Goal: Obtain resource: Download file/media

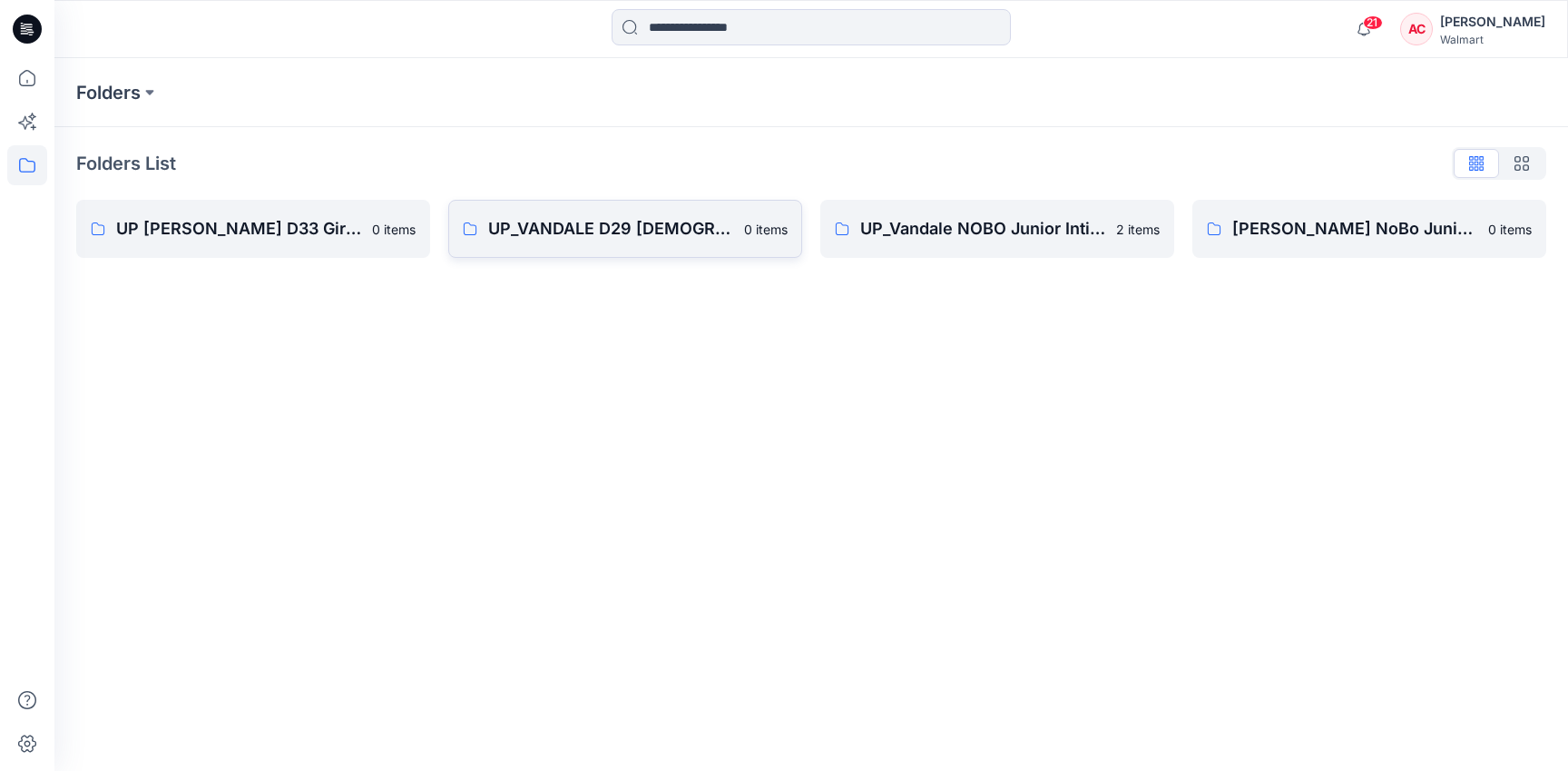
click at [577, 245] on link "UP_VANDALE D29 [DEMOGRAPHIC_DATA] Intimates - Joyspun 0 items" at bounding box center [626, 228] width 354 height 58
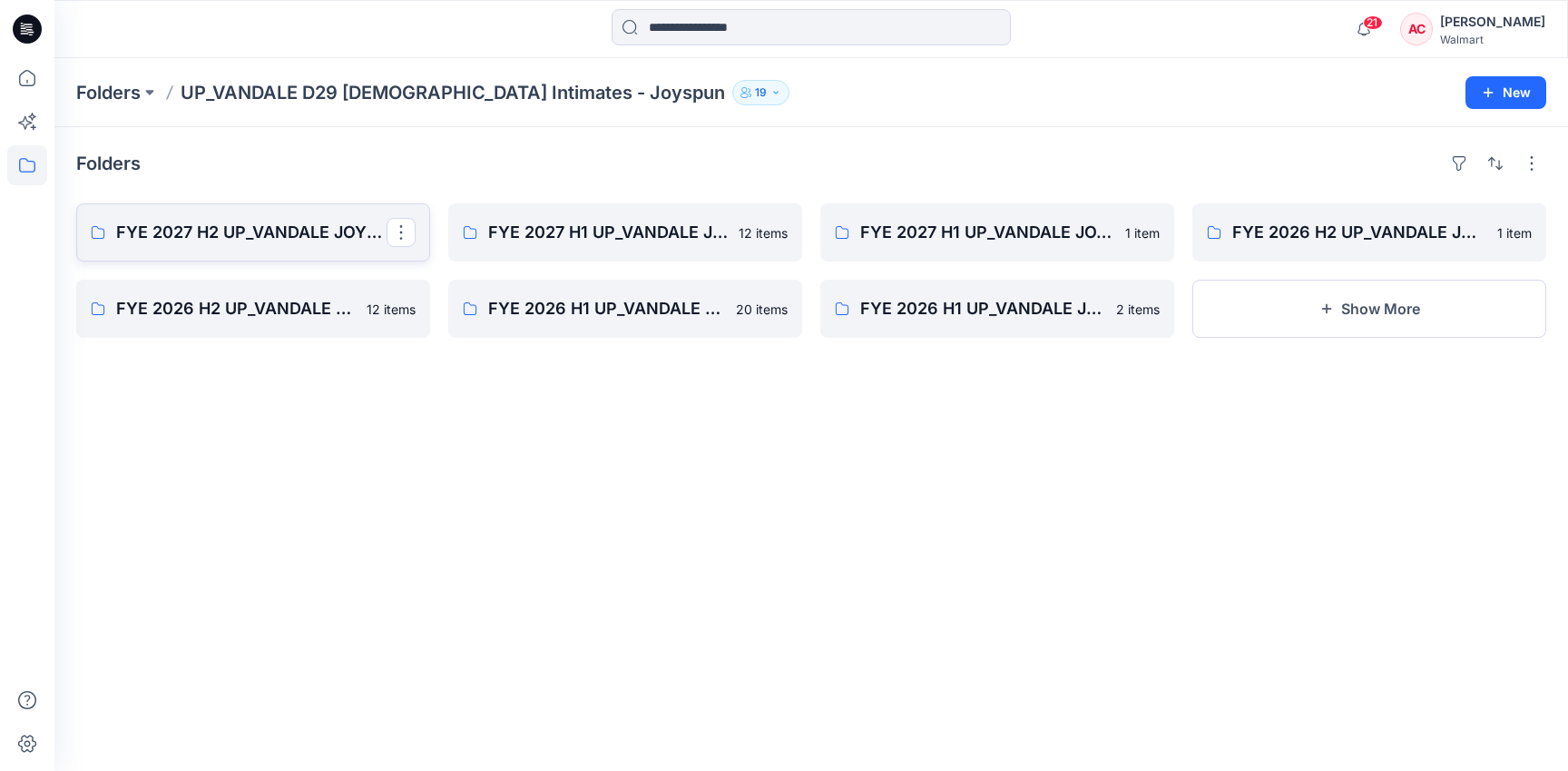
click at [279, 239] on p "FYE 2027 H2 UP_VANDALE JOYSPUN PANTIES" at bounding box center [251, 232] width 271 height 25
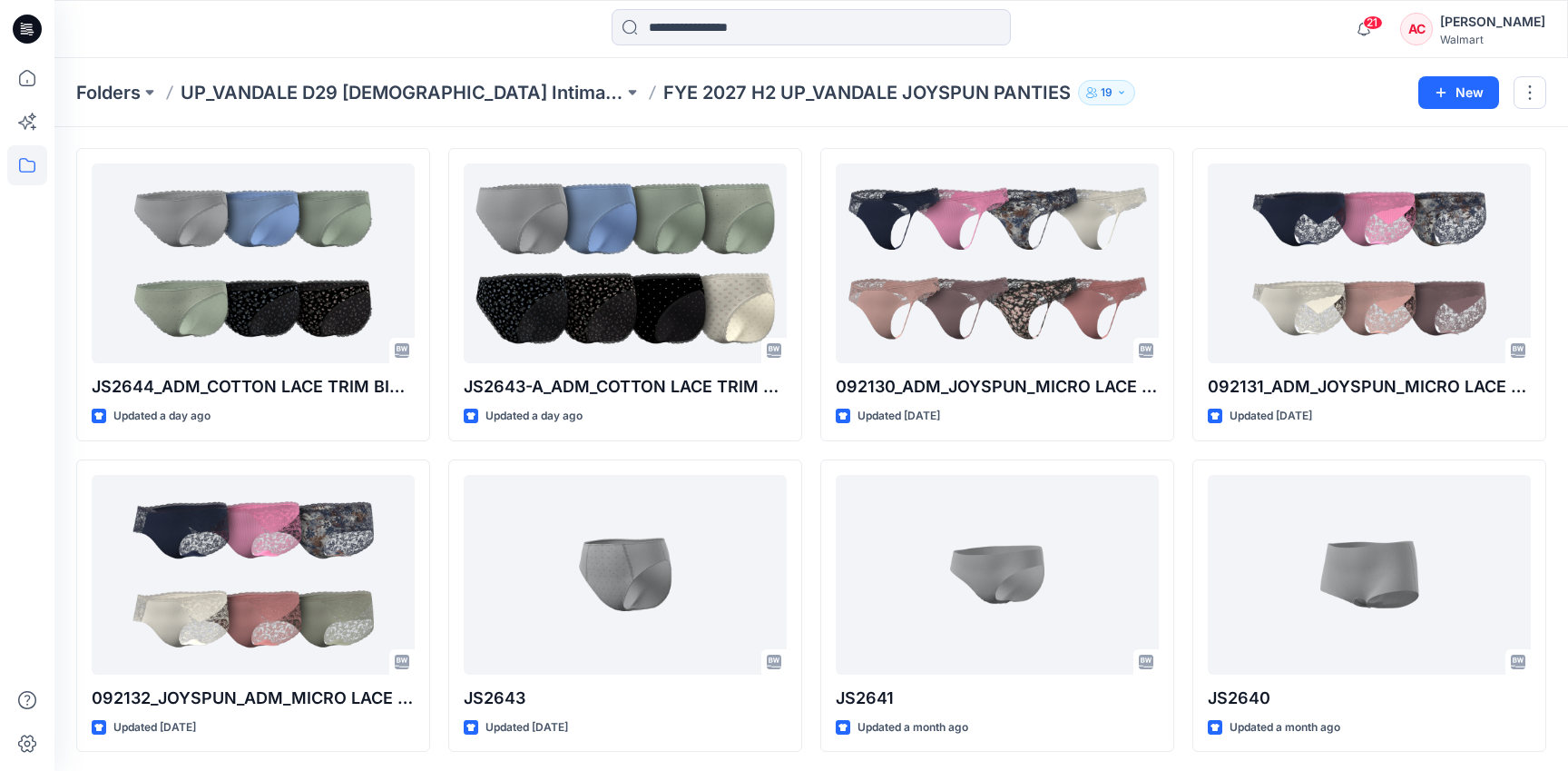
scroll to position [58, 0]
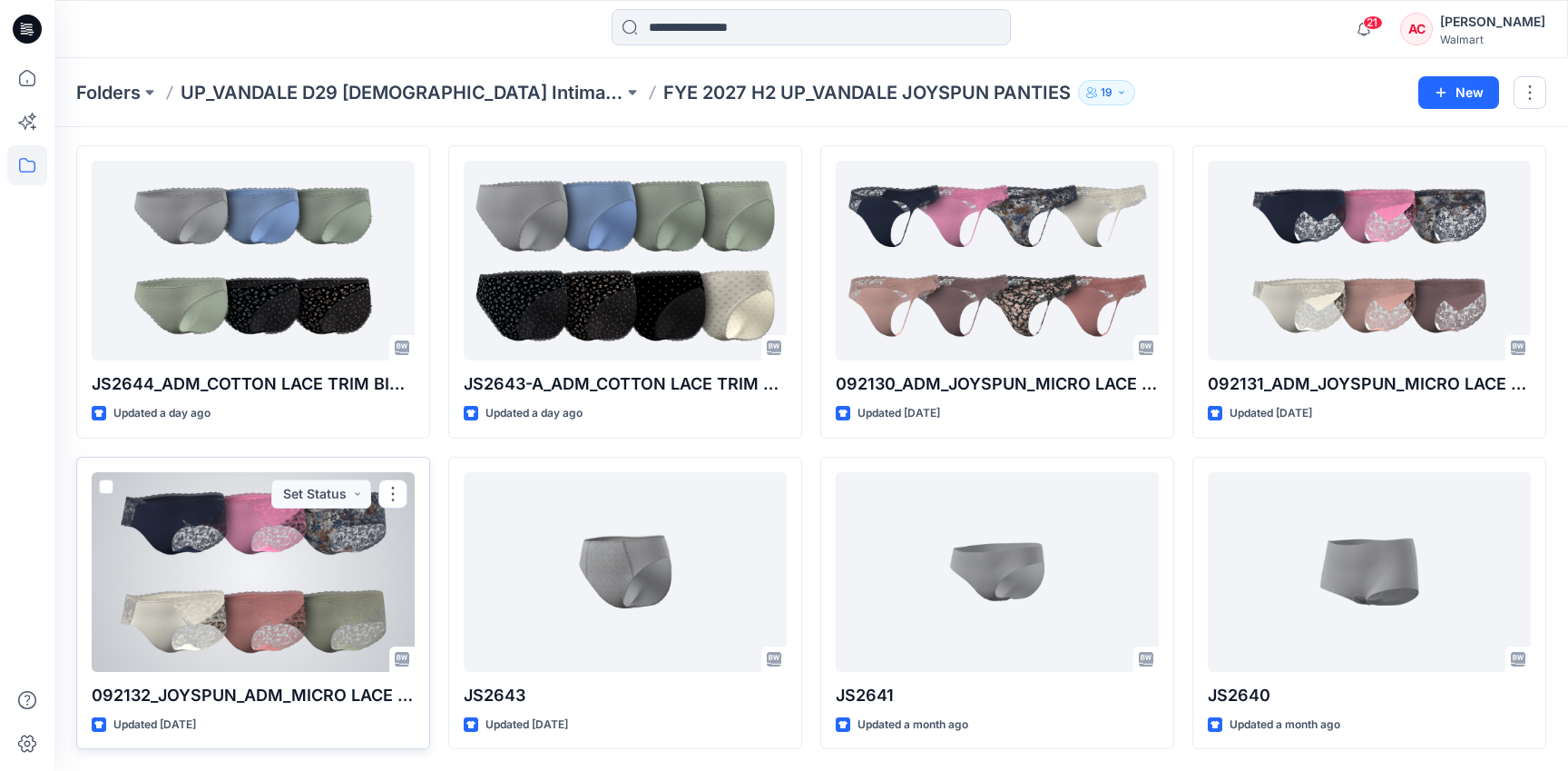
click at [278, 596] on div at bounding box center [252, 572] width 323 height 199
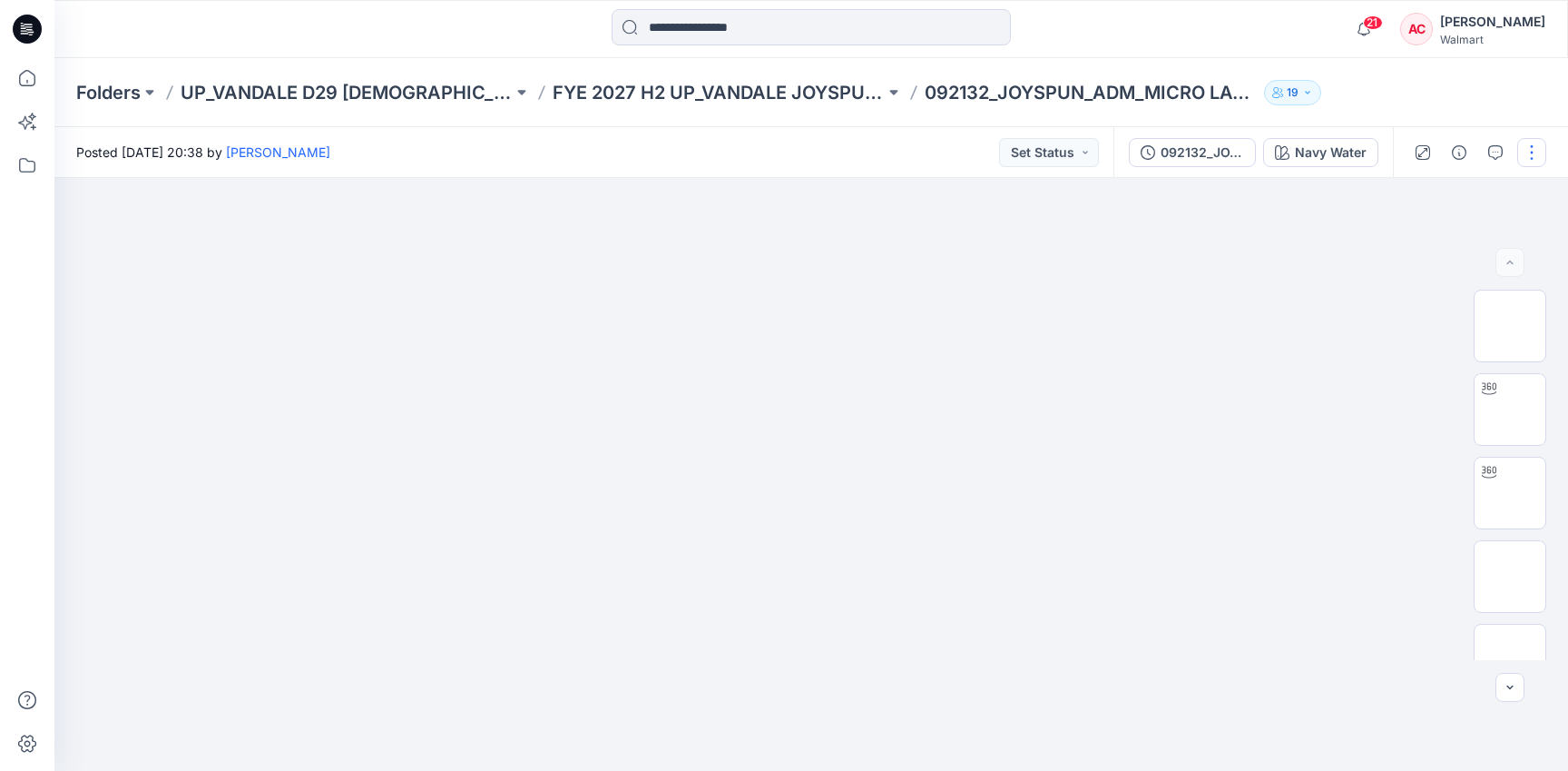
click at [1535, 151] on button "button" at bounding box center [1532, 152] width 29 height 29
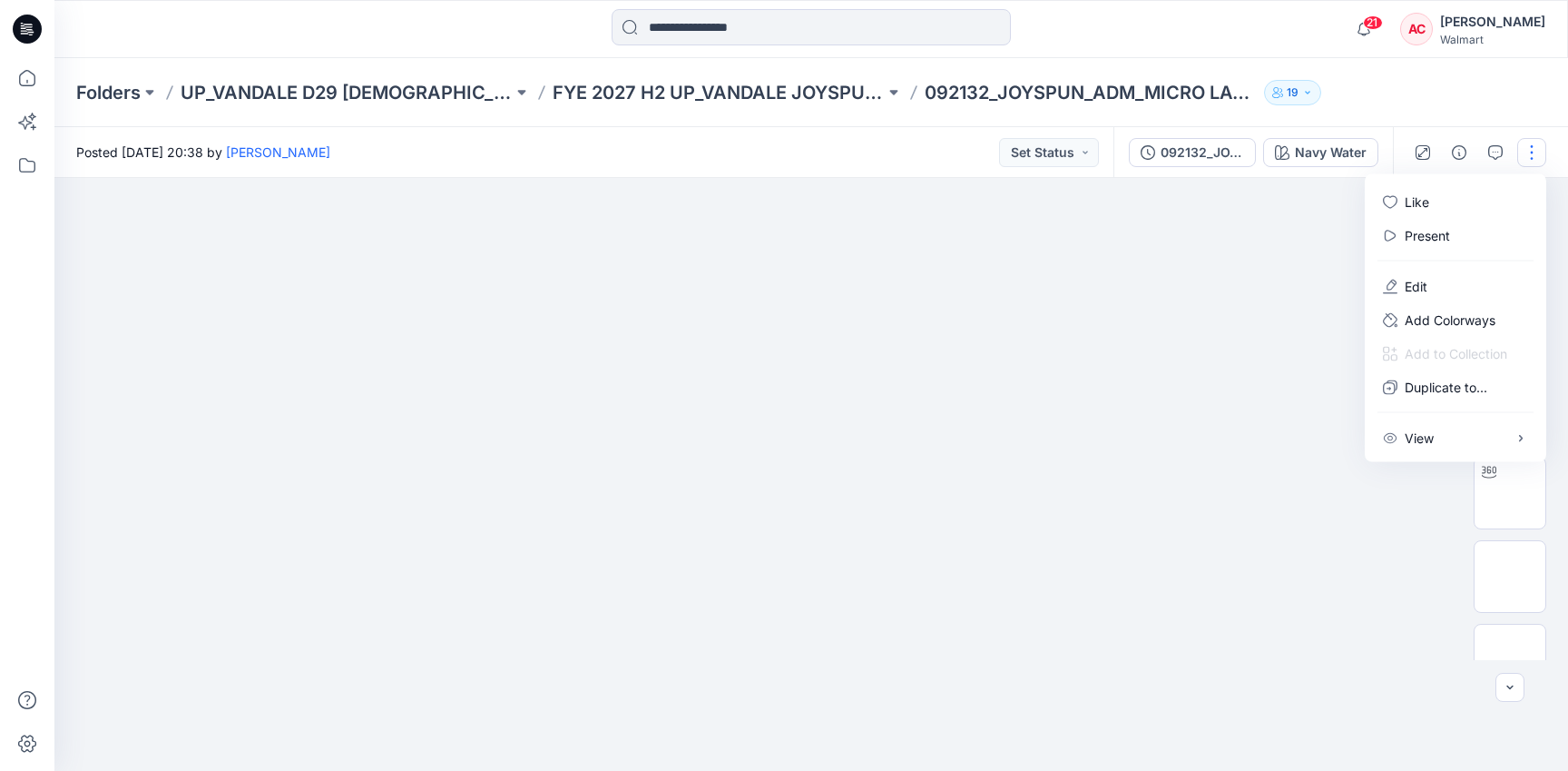
click at [1518, 101] on div "Folders UP_VANDALE D29 [DEMOGRAPHIC_DATA] Intimates - Joyspun FYE 2027 H2 UP_VA…" at bounding box center [812, 93] width 1514 height 69
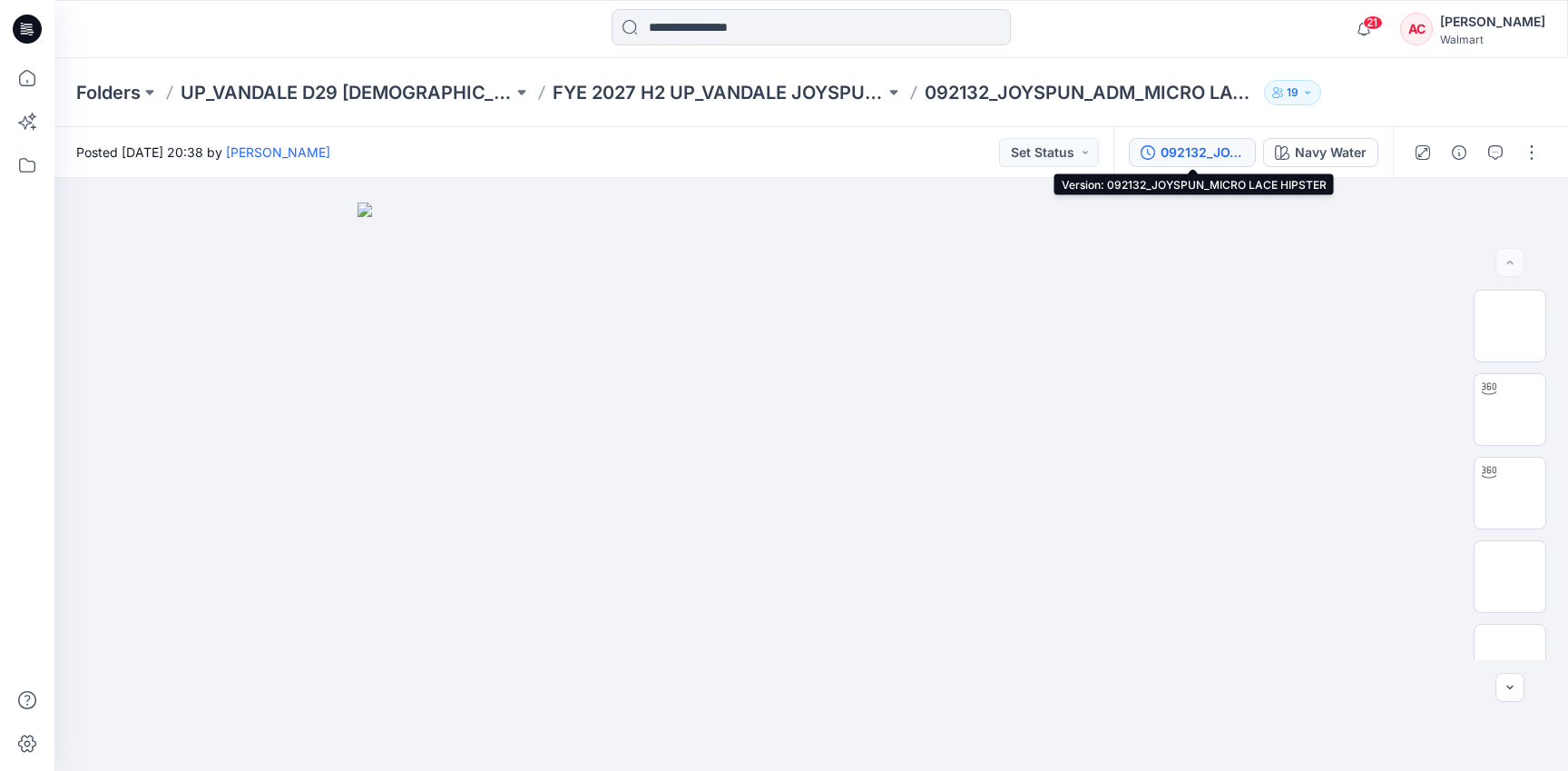
click at [1195, 144] on div "092132_JOYSPUN_MICRO LACE HIPSTER" at bounding box center [1202, 152] width 84 height 20
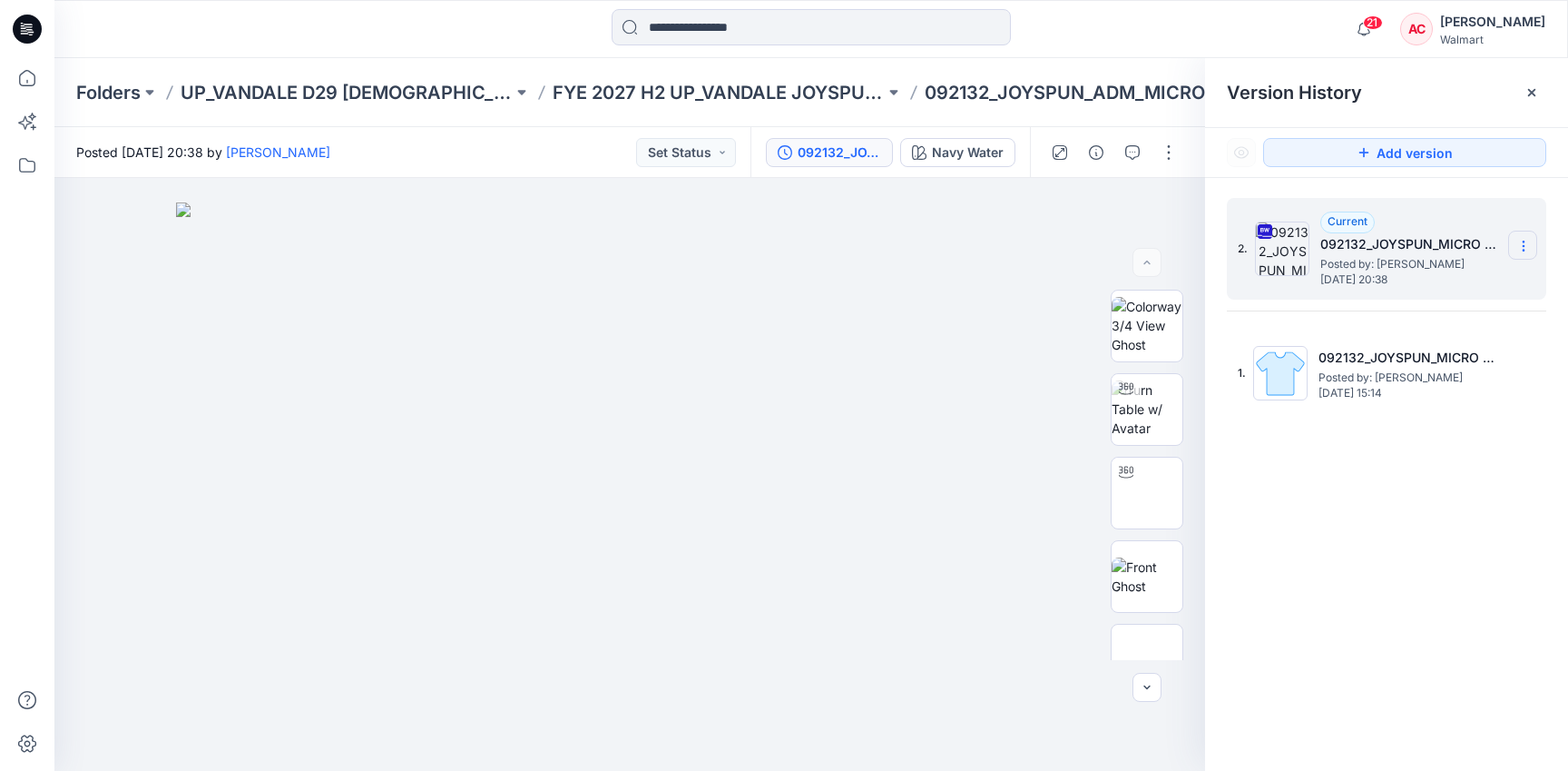
click at [1521, 250] on icon at bounding box center [1524, 246] width 14 height 14
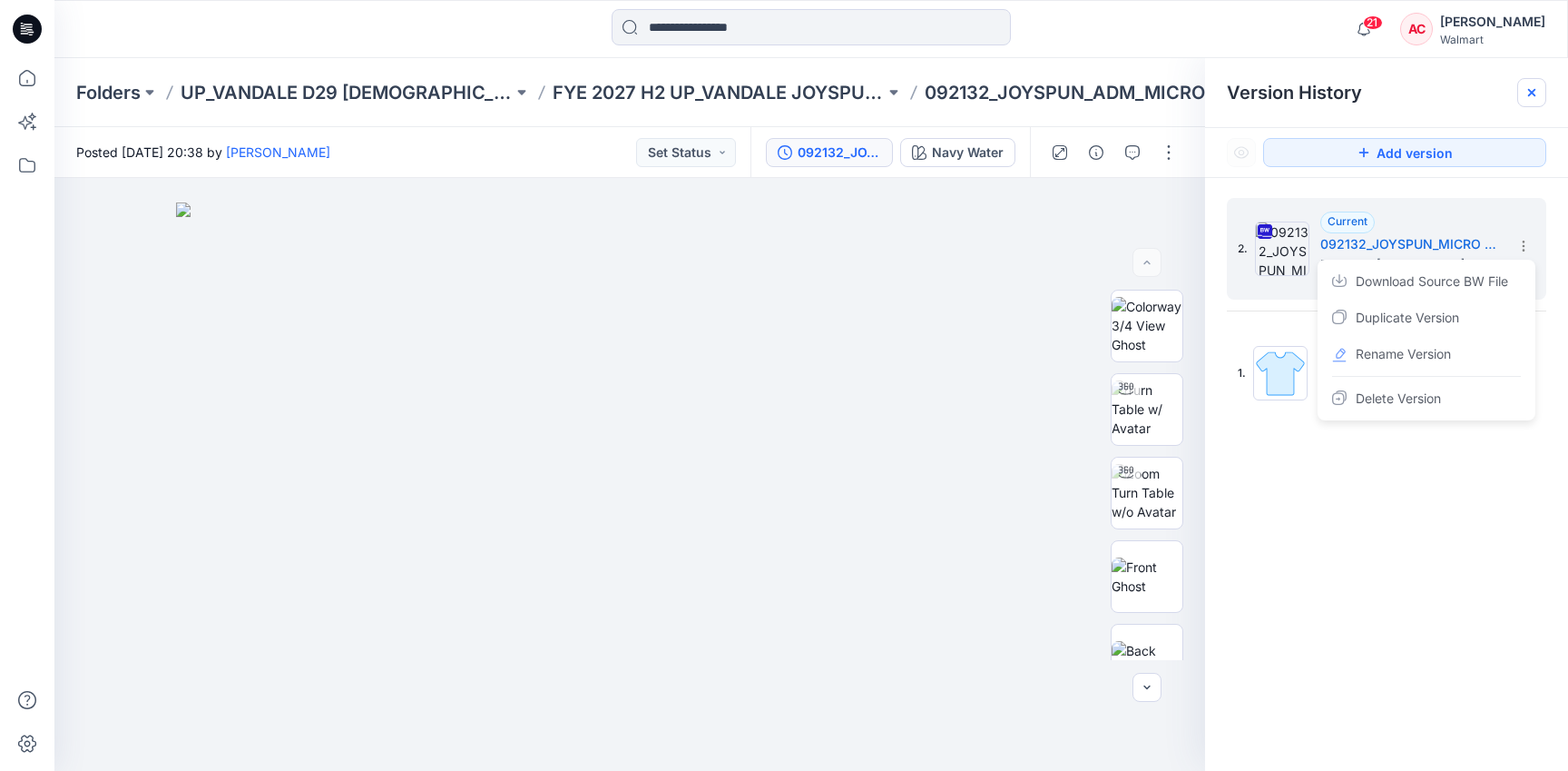
click at [1529, 95] on icon at bounding box center [1532, 93] width 8 height 8
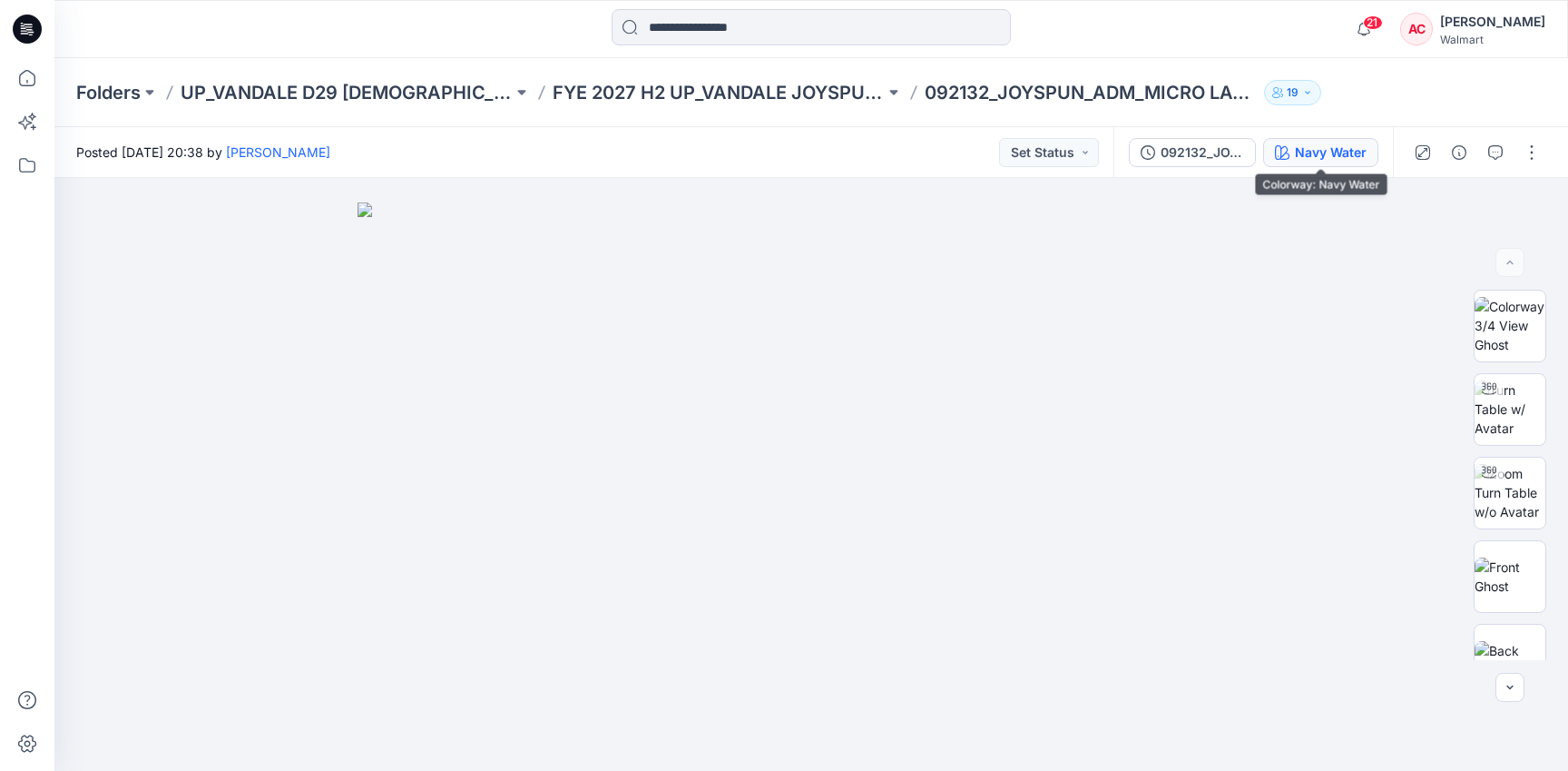
click at [1340, 150] on div "Navy Water" at bounding box center [1331, 152] width 71 height 20
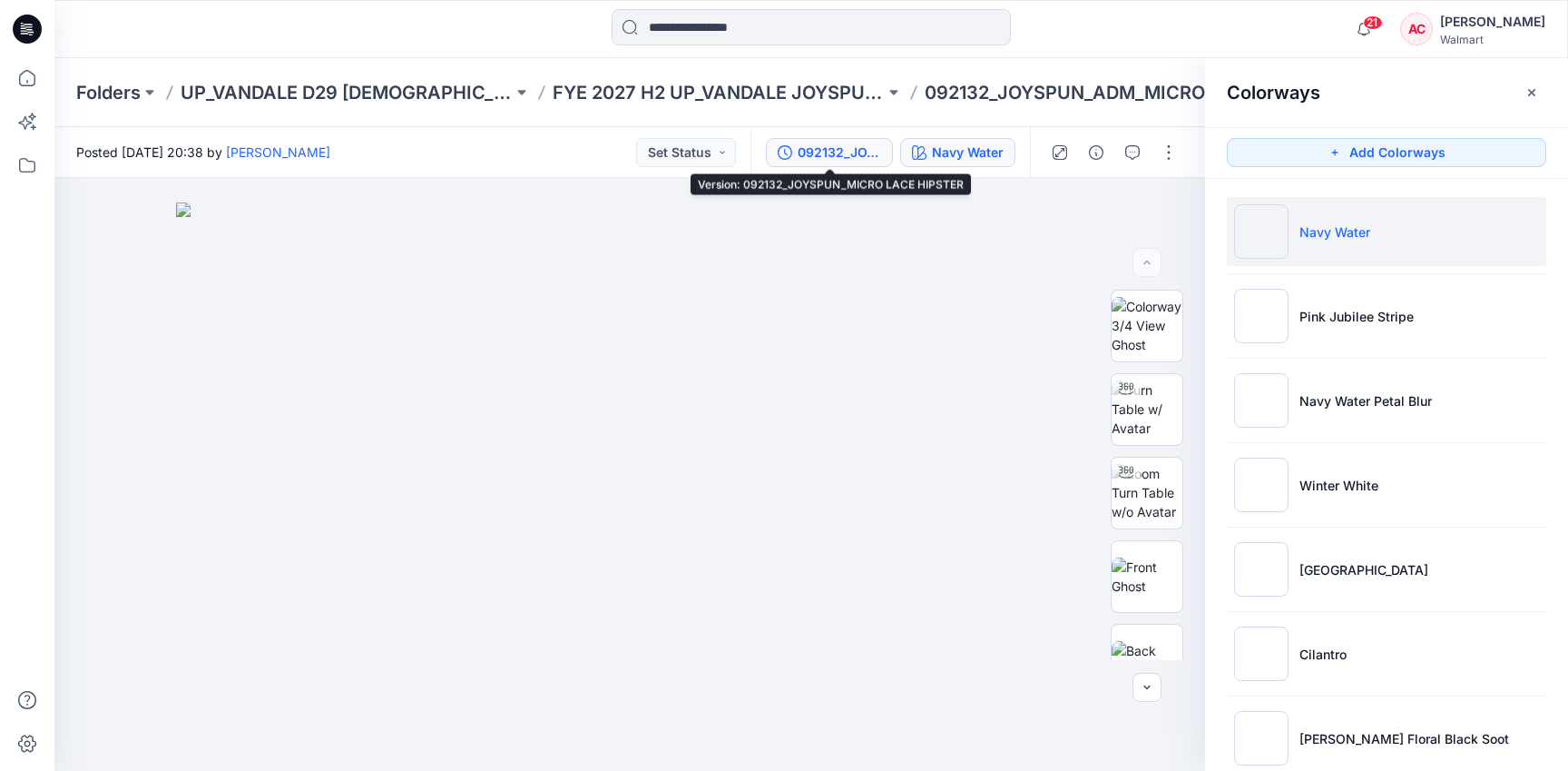
click at [852, 158] on div "092132_JOYSPUN_MICRO LACE HIPSTER" at bounding box center [839, 152] width 84 height 20
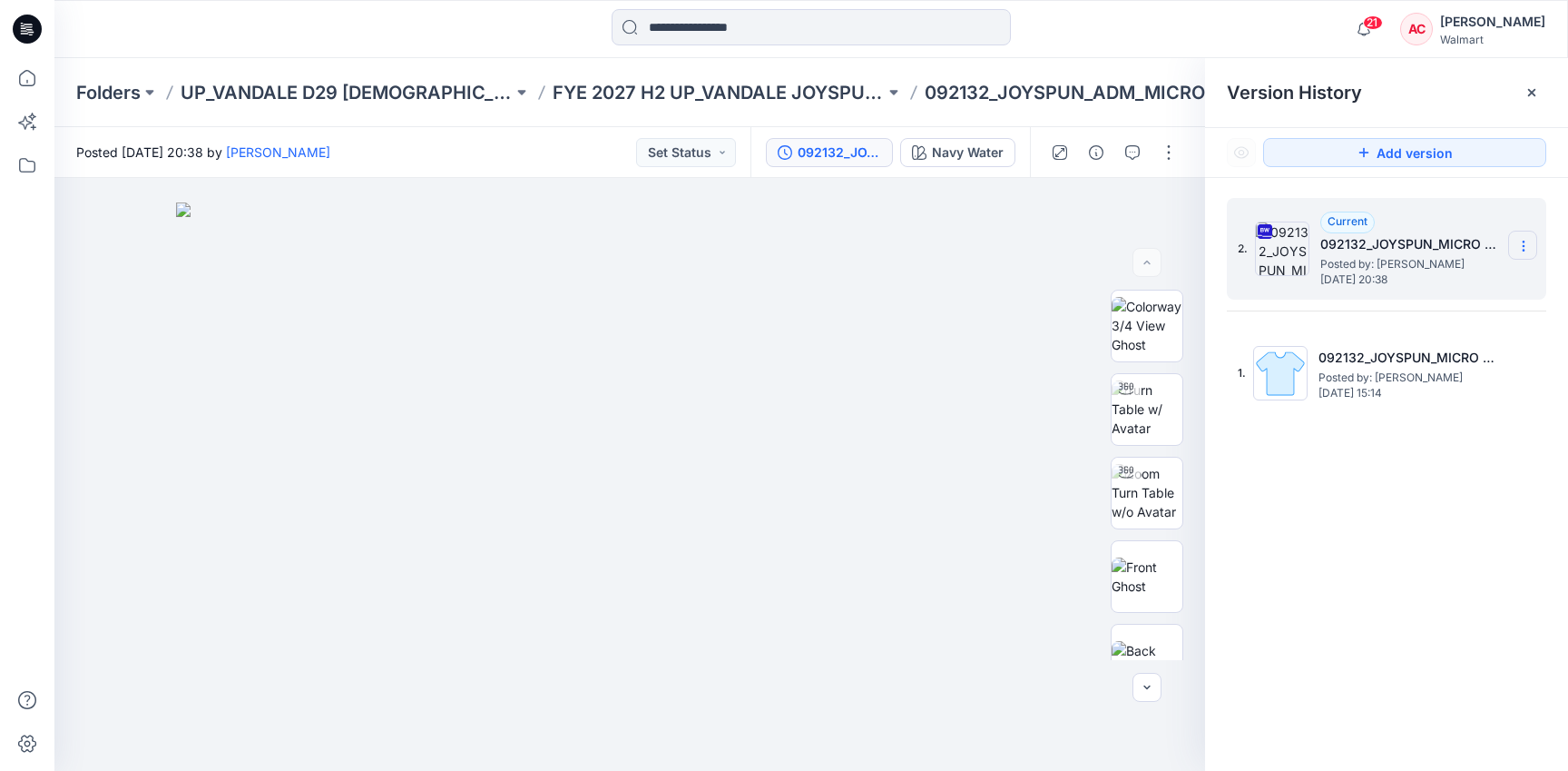
click at [1520, 249] on icon at bounding box center [1524, 246] width 14 height 14
click at [1398, 286] on span "Download Source BW File" at bounding box center [1432, 281] width 152 height 22
click at [734, 91] on p "FYE 2027 H2 UP_VANDALE JOYSPUN PANTIES" at bounding box center [719, 93] width 332 height 25
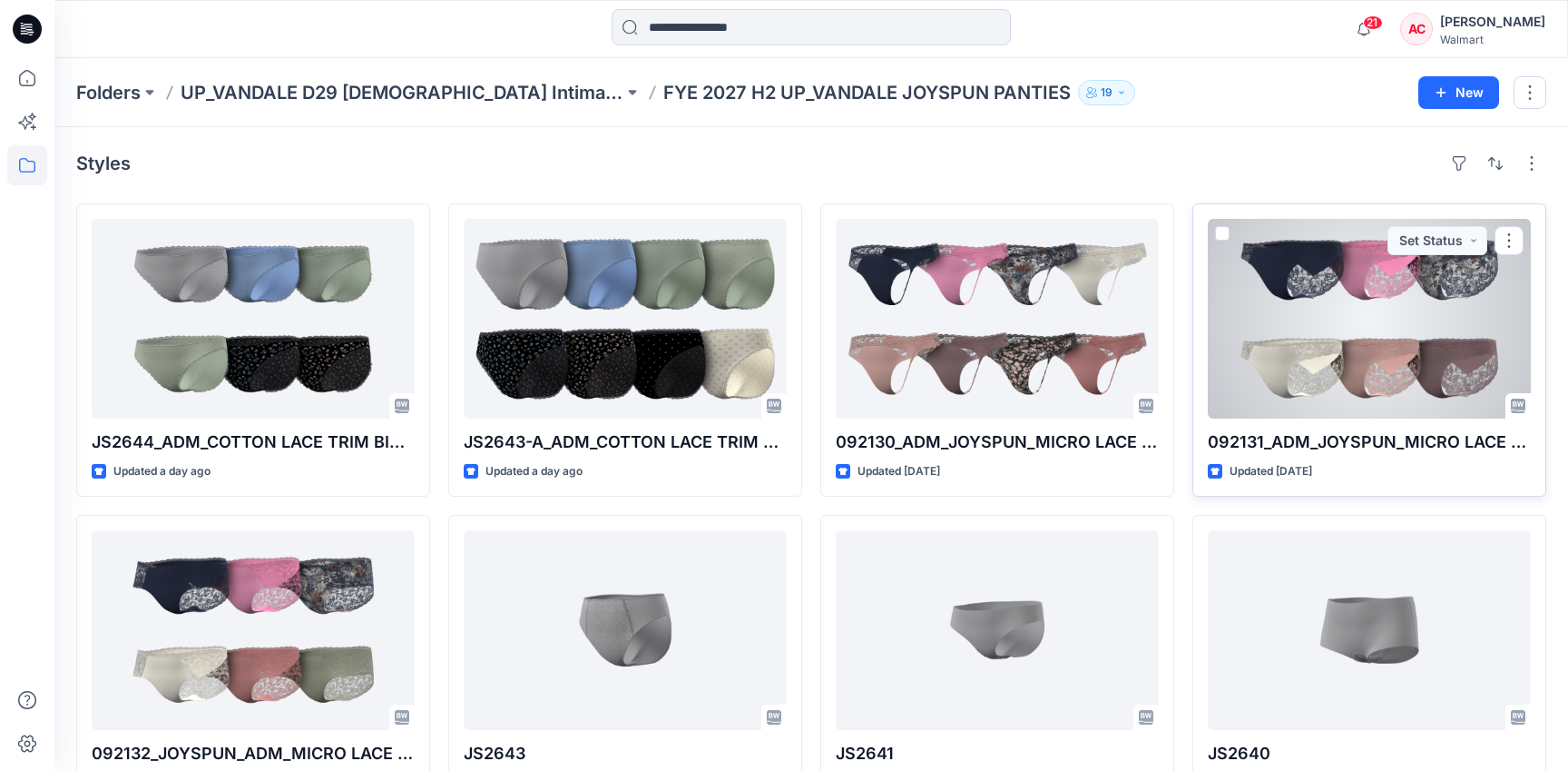
click at [1347, 291] on div at bounding box center [1369, 318] width 323 height 199
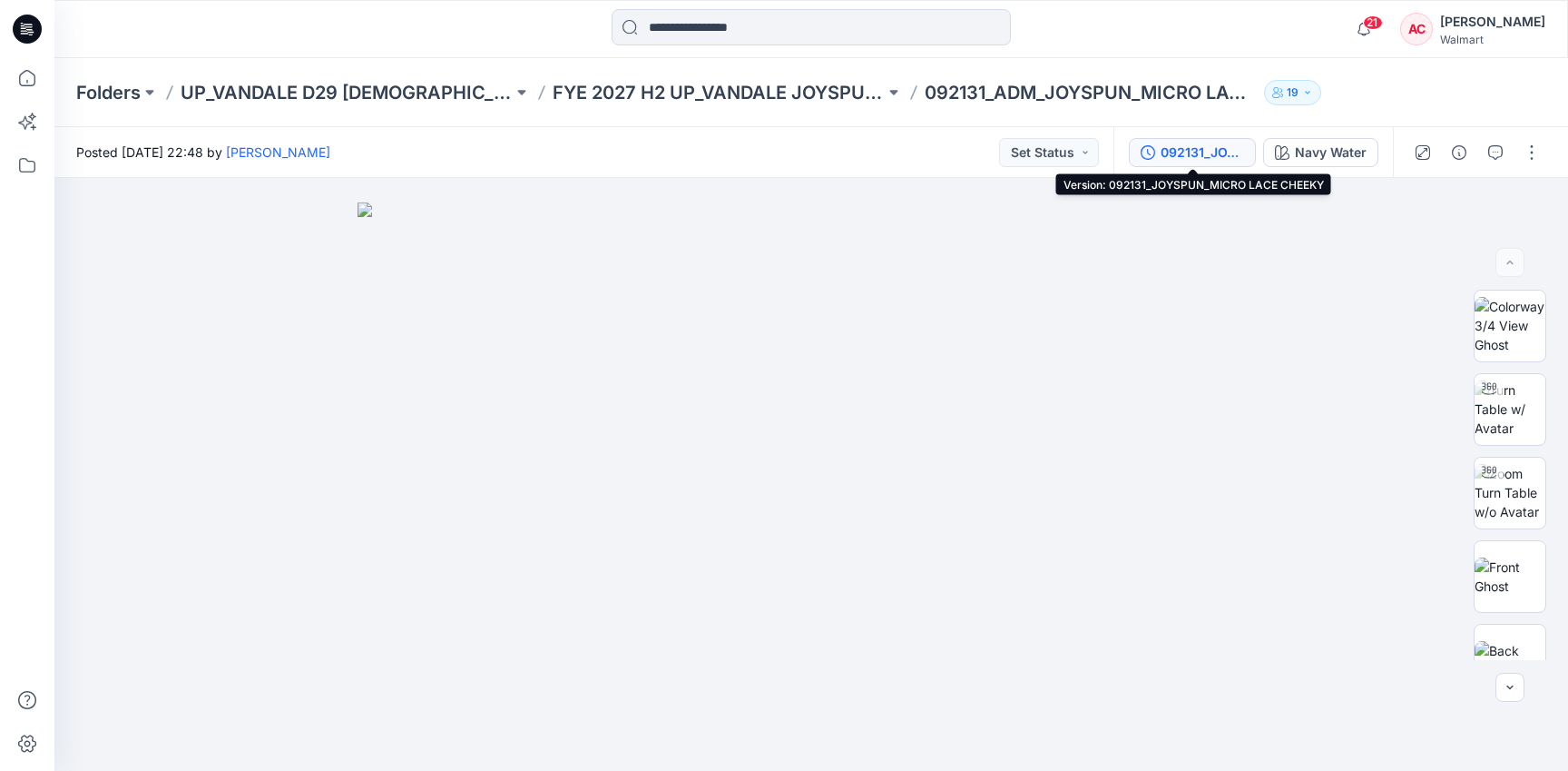
click at [1198, 155] on div "092131_JOYSPUN_MICRO LACE CHEEKY" at bounding box center [1202, 152] width 84 height 20
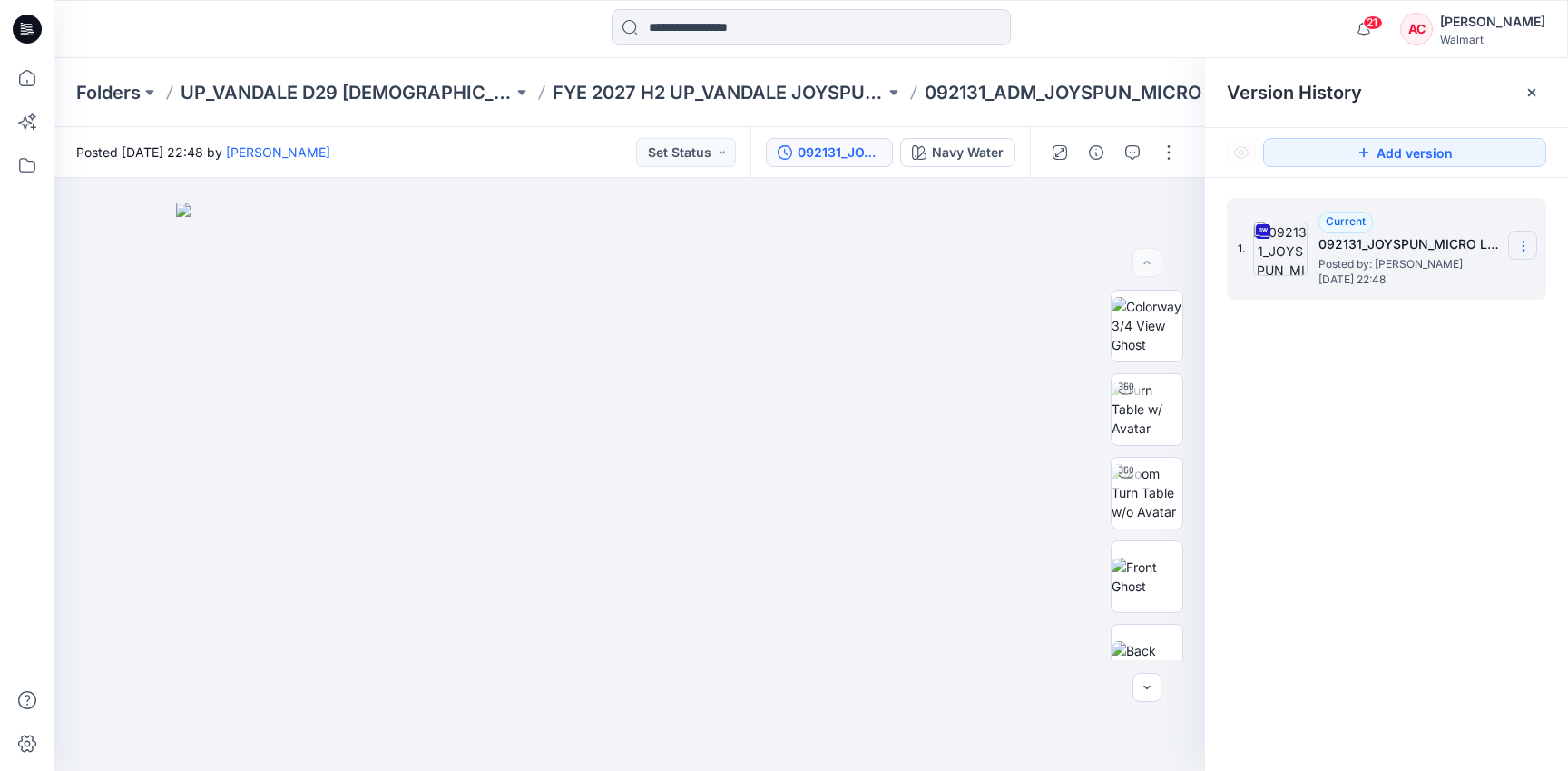
click at [1520, 235] on section at bounding box center [1523, 245] width 29 height 29
click at [1420, 280] on span "Download Source BW File" at bounding box center [1432, 281] width 152 height 22
click at [767, 102] on p "FYE 2027 H2 UP_VANDALE JOYSPUN PANTIES" at bounding box center [719, 93] width 332 height 25
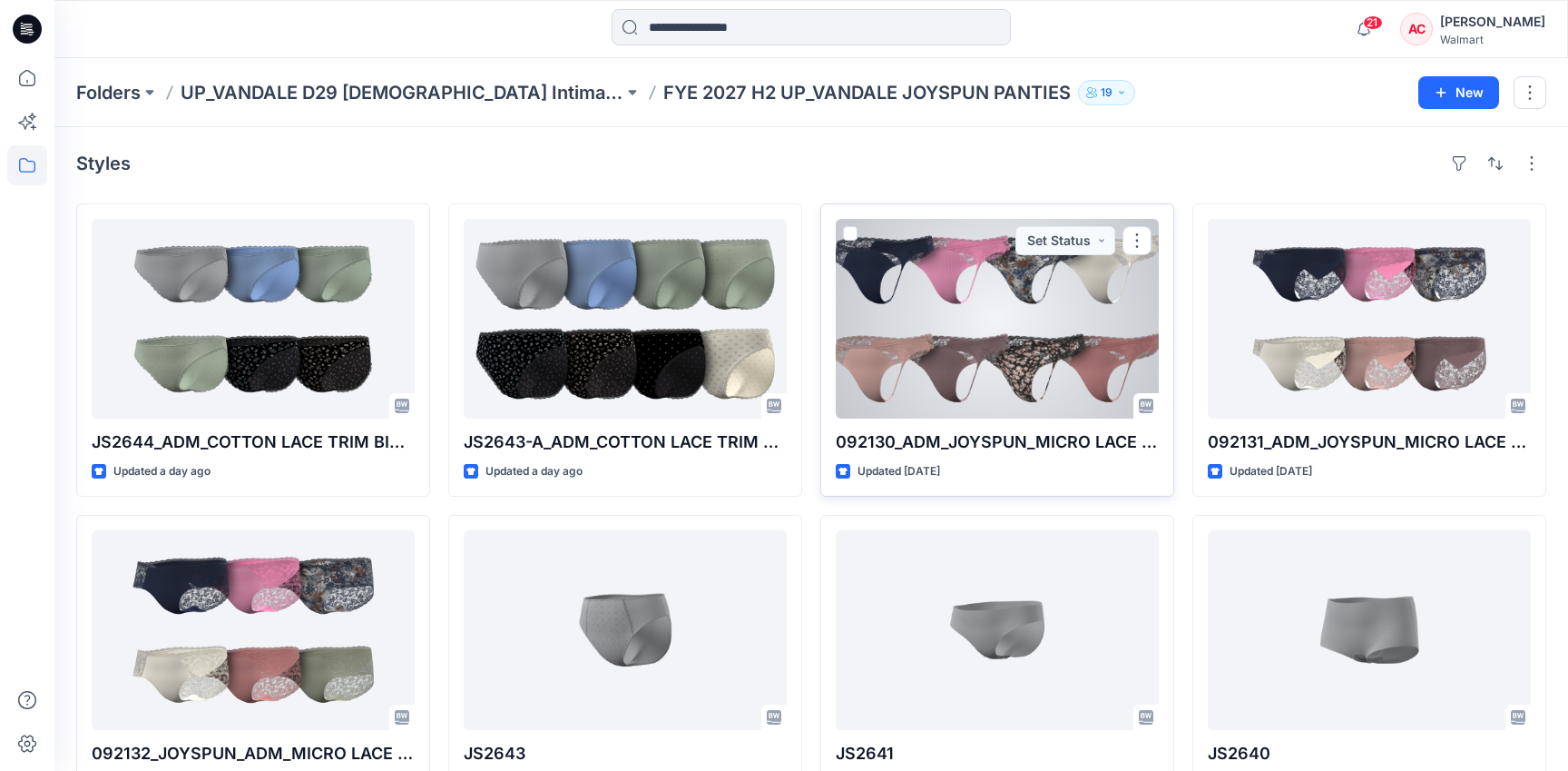
click at [1043, 323] on div at bounding box center [997, 318] width 323 height 199
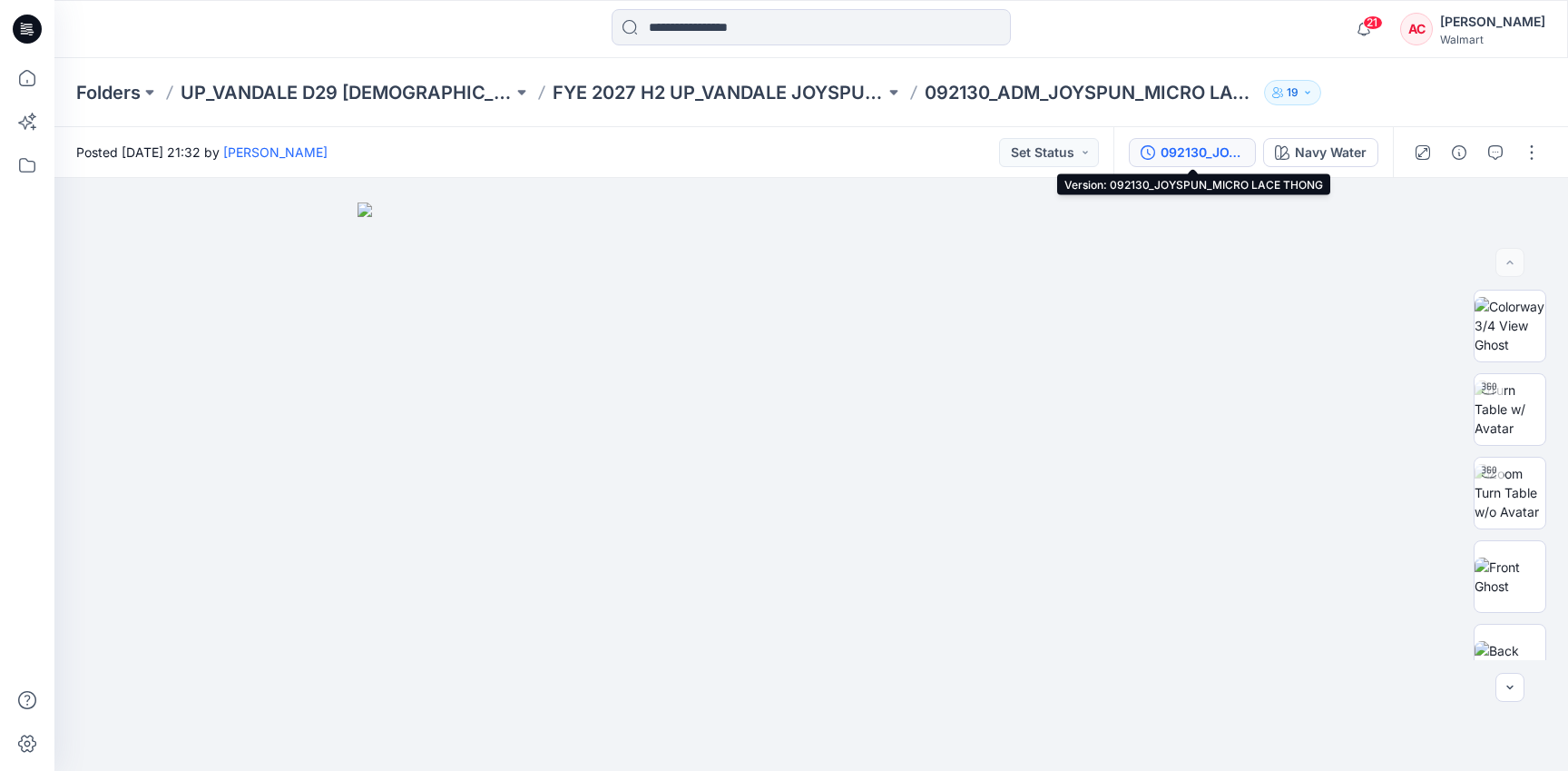
click at [1196, 154] on div "092130_JOYSPUN_MICRO LACE THONG" at bounding box center [1202, 152] width 84 height 20
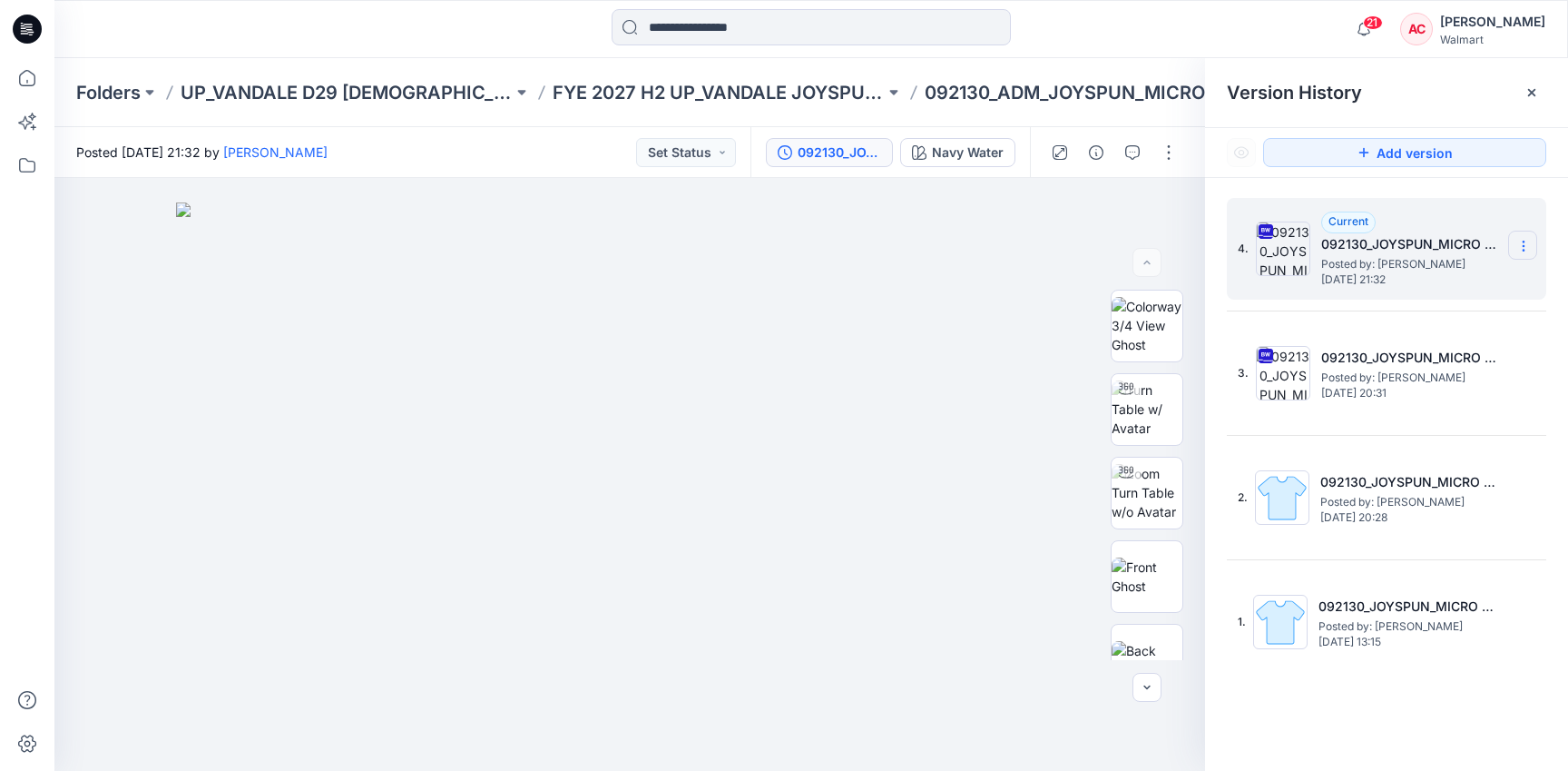
click at [1520, 251] on icon at bounding box center [1524, 246] width 14 height 14
click at [1423, 276] on span "Download Source BW File" at bounding box center [1432, 281] width 152 height 22
